Goal: Task Accomplishment & Management: Manage account settings

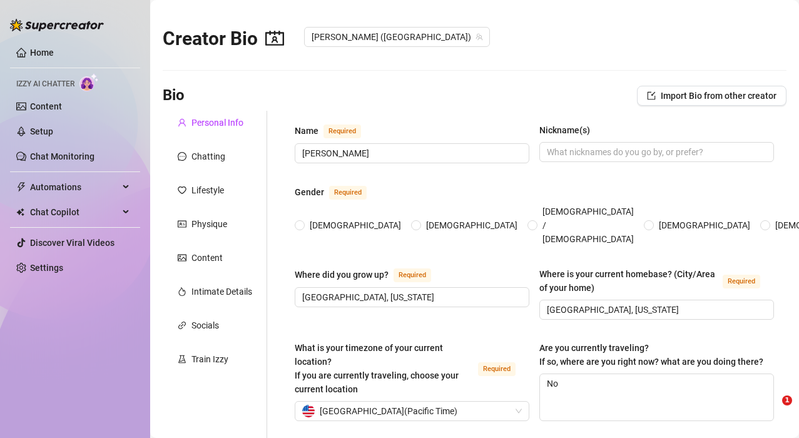
radio input "true"
type input "[DATE]"
click at [43, 131] on link "Setup" at bounding box center [41, 131] width 23 height 10
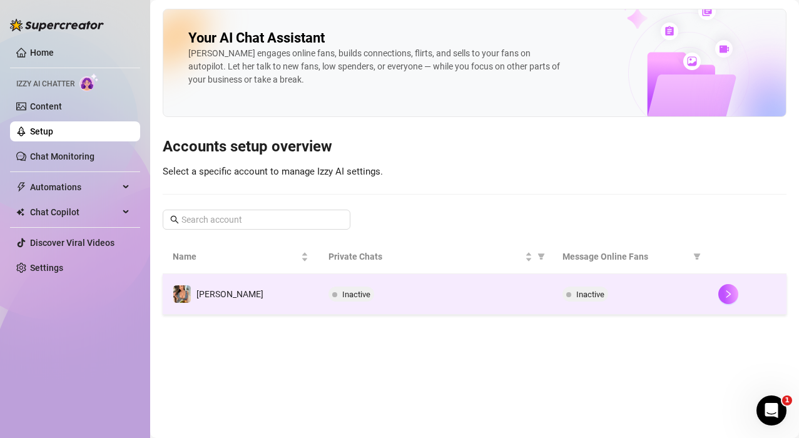
click at [511, 289] on div "Inactive" at bounding box center [436, 294] width 214 height 15
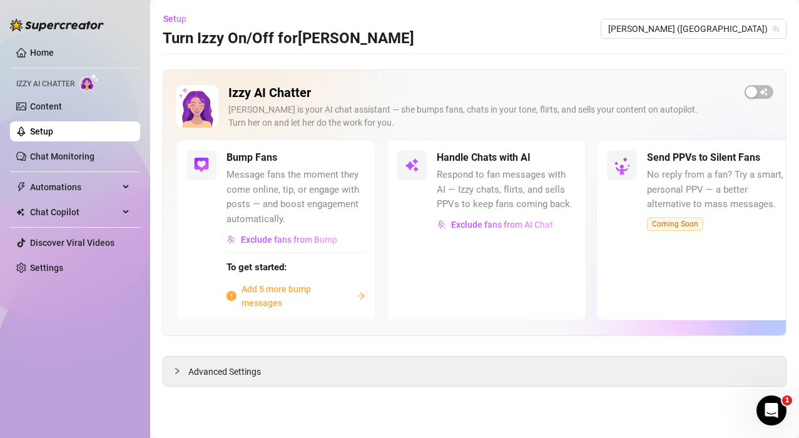
click at [268, 294] on span "Add 5 more bump messages" at bounding box center [297, 296] width 110 height 28
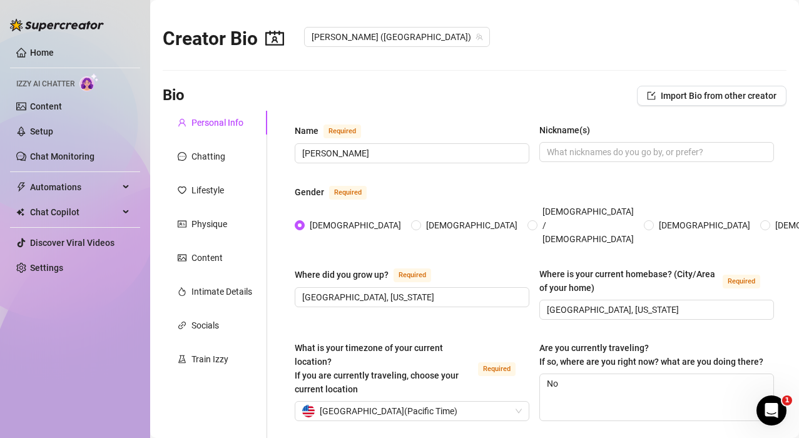
radio input "true"
type input "[DATE]"
click at [209, 158] on div "Chatting" at bounding box center [208, 157] width 34 height 14
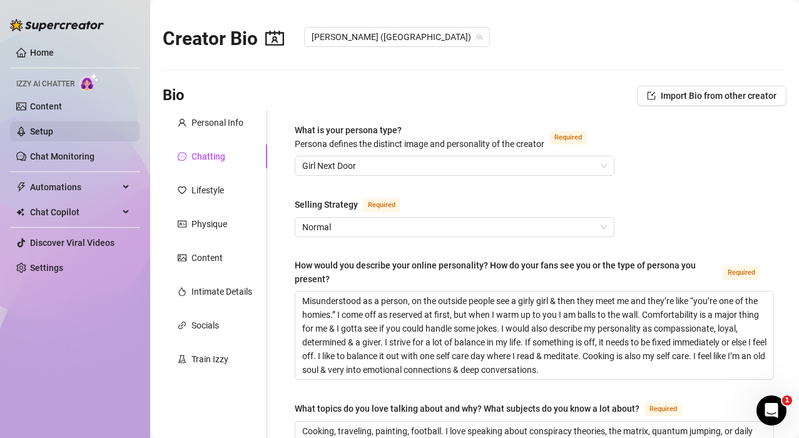
click at [44, 126] on link "Setup" at bounding box center [41, 131] width 23 height 10
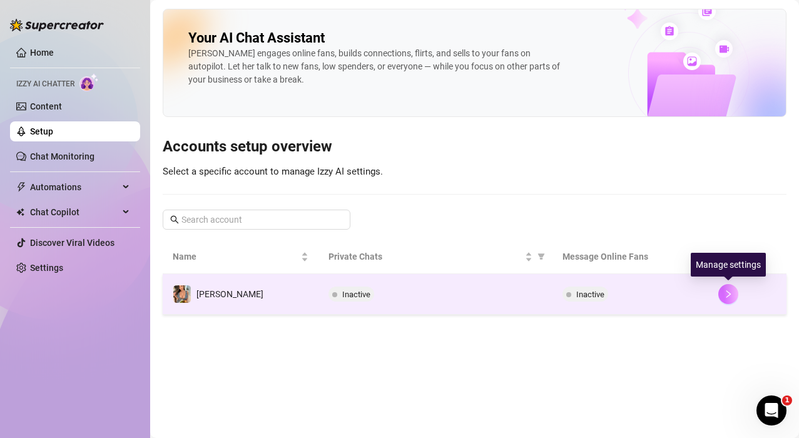
click at [731, 298] on icon "right" at bounding box center [728, 294] width 9 height 9
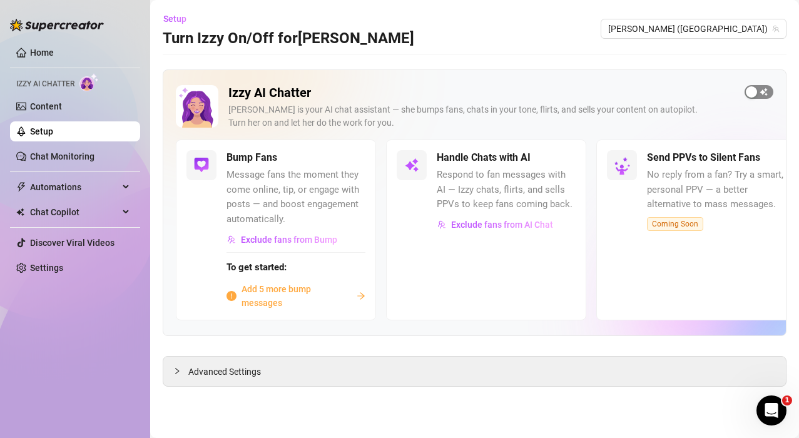
click at [767, 91] on span "button" at bounding box center [759, 92] width 29 height 14
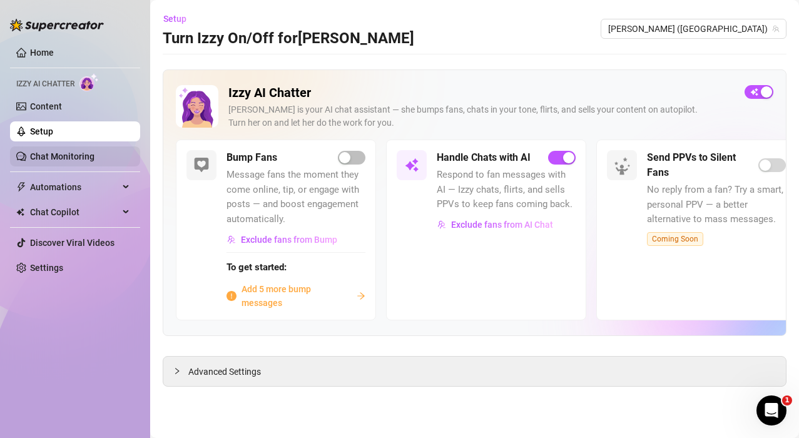
click at [43, 154] on link "Chat Monitoring" at bounding box center [62, 156] width 64 height 10
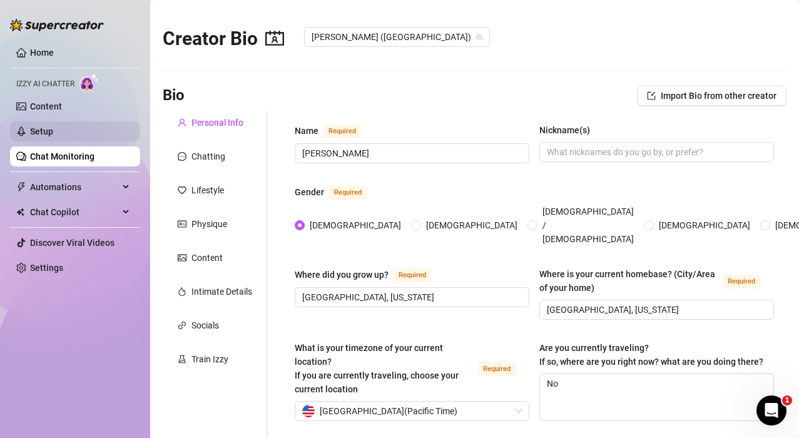
click at [48, 128] on link "Setup" at bounding box center [41, 131] width 23 height 10
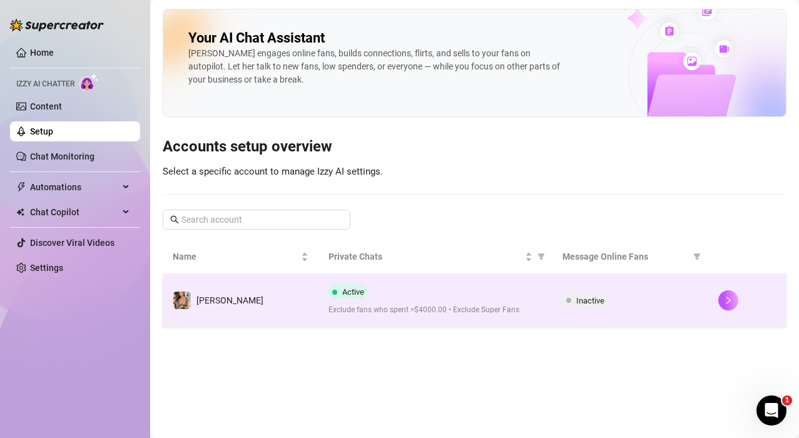
click at [550, 309] on td "Active Exclude fans who spent >$4000.00 • Exclude Super Fans" at bounding box center [436, 300] width 234 height 53
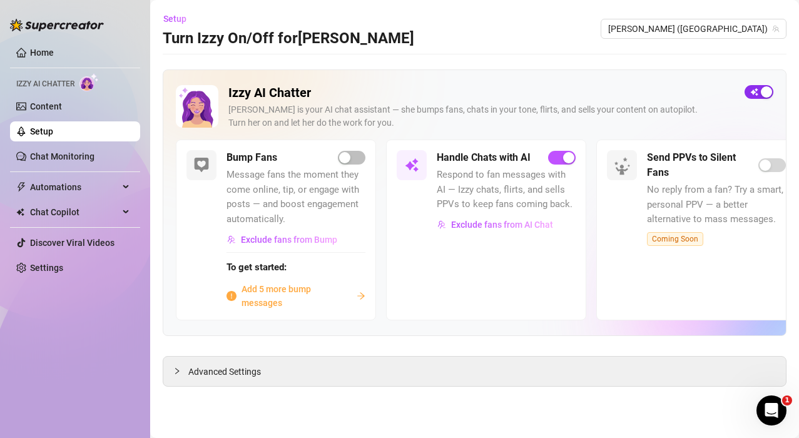
click at [753, 89] on span "button" at bounding box center [759, 92] width 29 height 14
